Goal: Check status

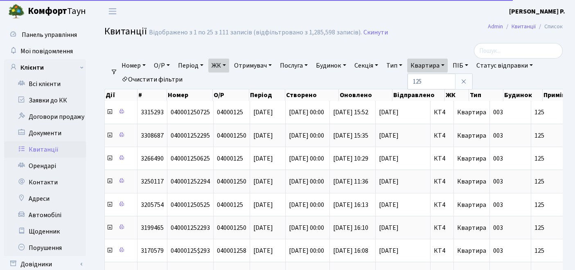
select select "25"
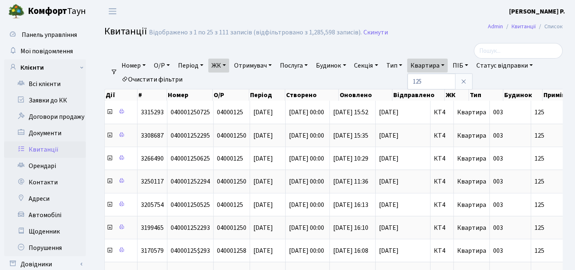
click at [162, 78] on link "Очистити фільтри" at bounding box center [152, 79] width 68 height 14
select select
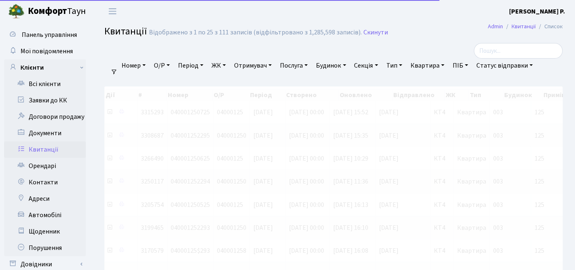
click at [227, 65] on link "ЖК" at bounding box center [218, 66] width 21 height 14
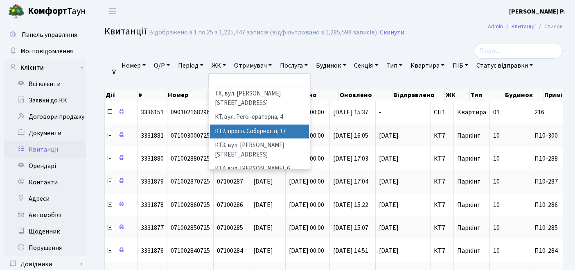
click at [237, 124] on li "КТ2, просп. Соборності, 17" at bounding box center [259, 131] width 99 height 14
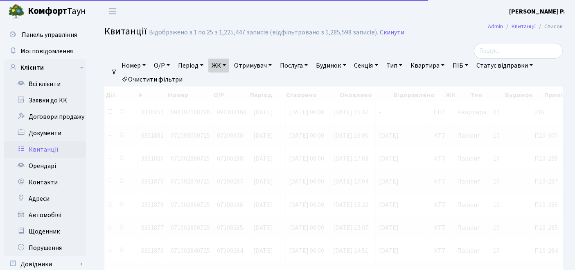
click at [433, 63] on link "Квартира" at bounding box center [427, 66] width 41 height 14
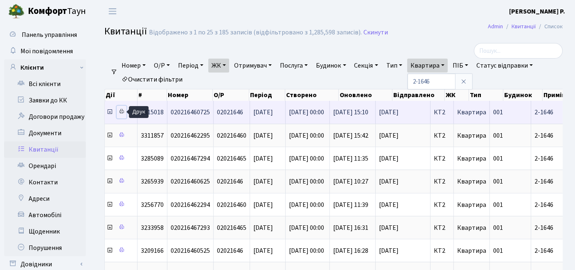
click at [124, 110] on icon at bounding box center [122, 111] width 6 height 6
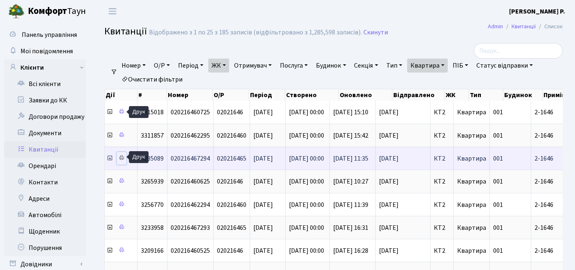
click at [122, 158] on icon at bounding box center [122, 158] width 6 height 6
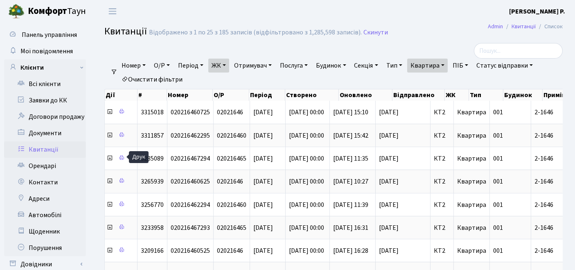
click at [436, 68] on link "Квартира" at bounding box center [427, 66] width 41 height 14
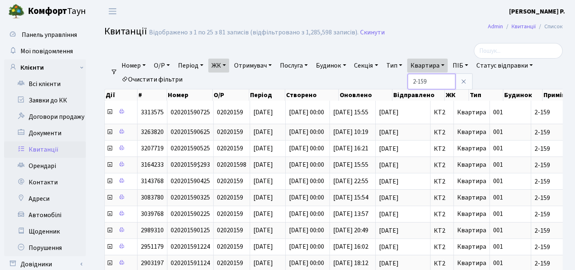
drag, startPoint x: 443, startPoint y: 84, endPoint x: 431, endPoint y: 81, distance: 13.1
click at [431, 81] on input "2-159" at bounding box center [432, 82] width 48 height 16
type input "2-1659"
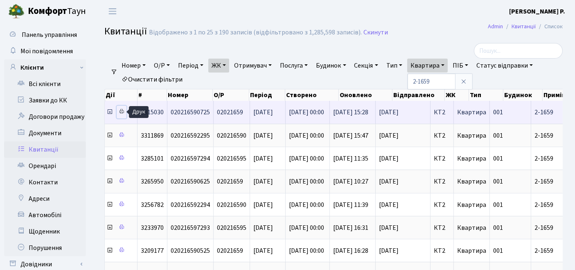
click at [124, 108] on link at bounding box center [122, 112] width 10 height 13
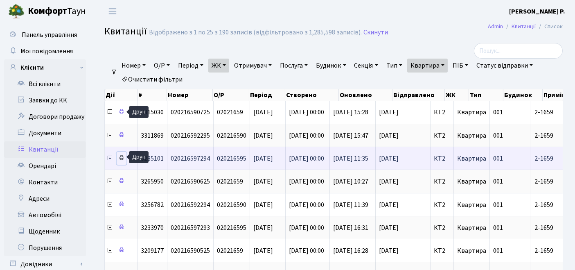
click at [122, 156] on icon at bounding box center [122, 158] width 6 height 6
